Goal: Find specific page/section: Find specific page/section

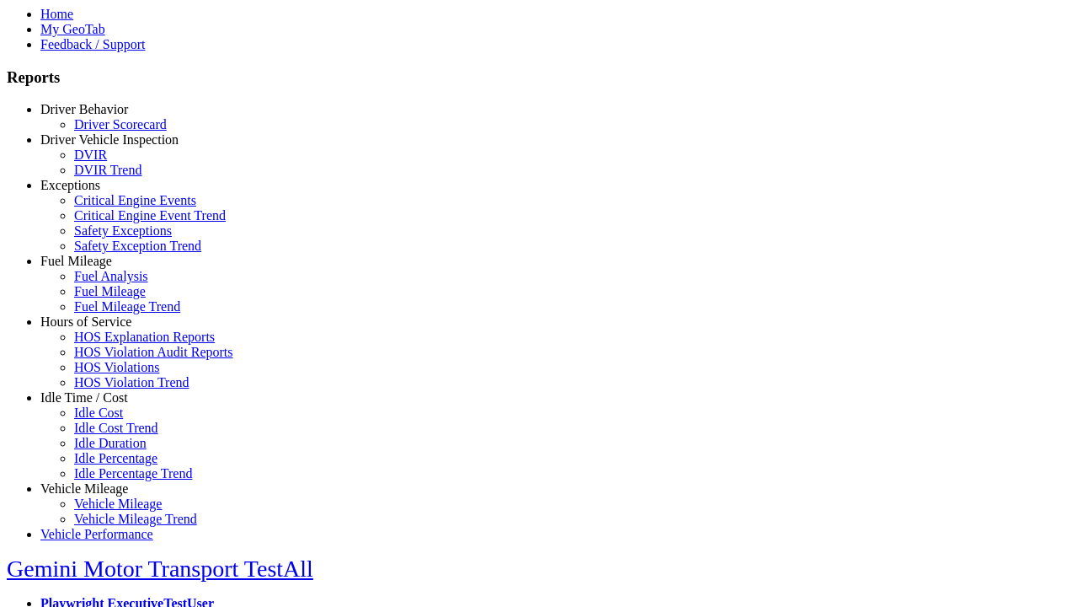
click at [97, 192] on link "Exceptions" at bounding box center [70, 185] width 60 height 14
click at [110, 222] on link "Critical Engine Event Trend" at bounding box center [150, 215] width 152 height 14
select select "**********"
type input "**********"
